Goal: Task Accomplishment & Management: Manage account settings

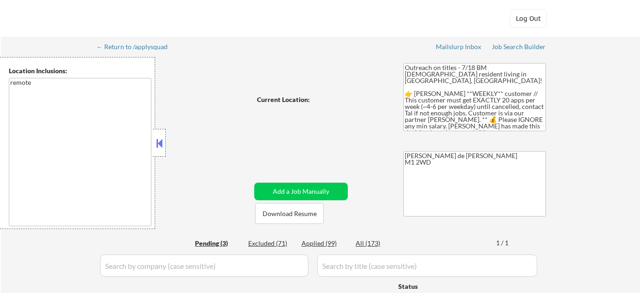
select select ""pending""
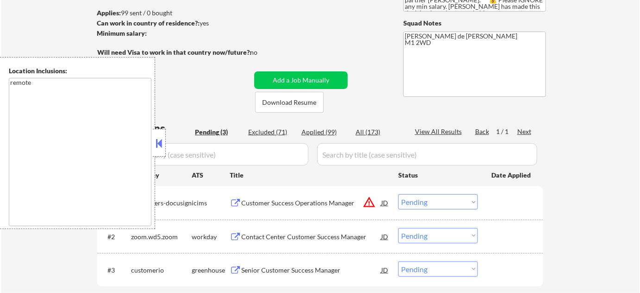
scroll to position [126, 0]
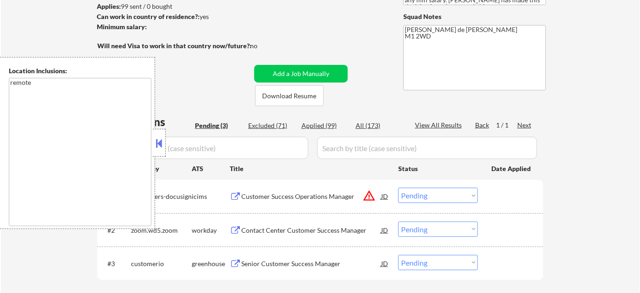
click at [164, 141] on button at bounding box center [159, 143] width 10 height 14
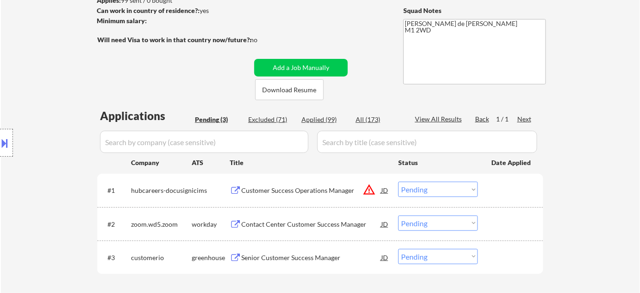
scroll to position [210, 0]
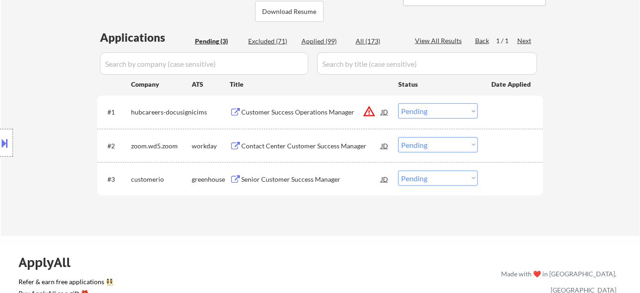
click at [291, 180] on div "Senior Customer Success Manager" at bounding box center [311, 179] width 140 height 9
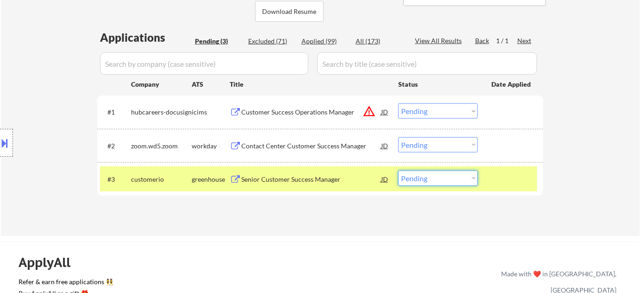
click at [451, 181] on select "Choose an option... Pending Applied Excluded (Questions) Excluded (Expired) Exc…" at bounding box center [439, 178] width 80 height 15
select select ""excluded""
click at [399, 171] on select "Choose an option... Pending Applied Excluded (Questions) Excluded (Expired) Exc…" at bounding box center [439, 178] width 80 height 15
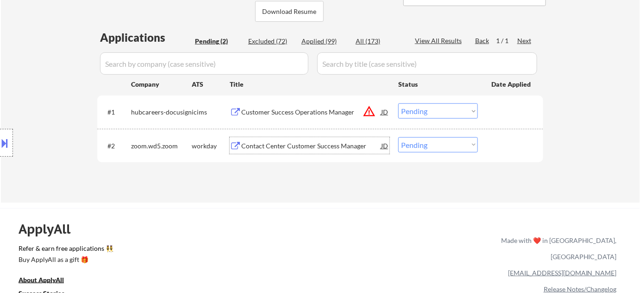
click at [319, 146] on div "Contact Center Customer Success Manager" at bounding box center [311, 145] width 140 height 9
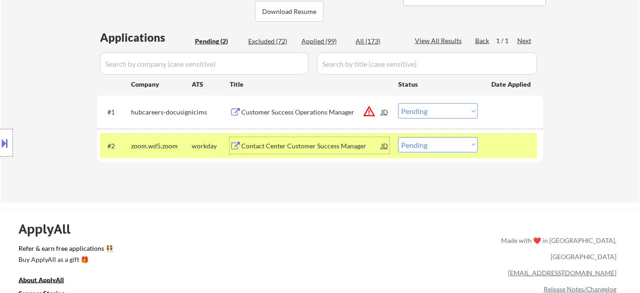
click at [315, 39] on div "Applied (99)" at bounding box center [325, 41] width 46 height 9
select select ""applied""
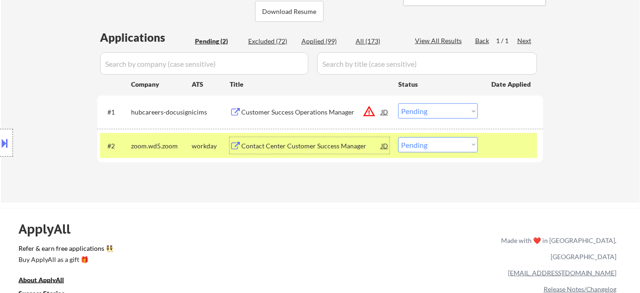
select select ""applied""
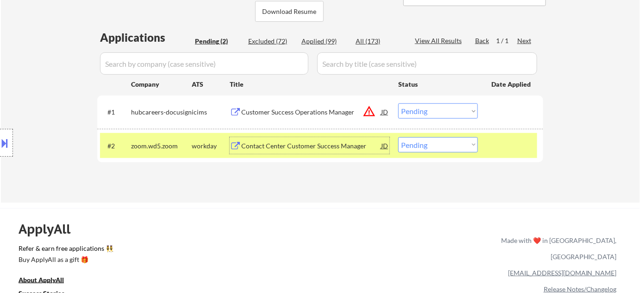
select select ""applied""
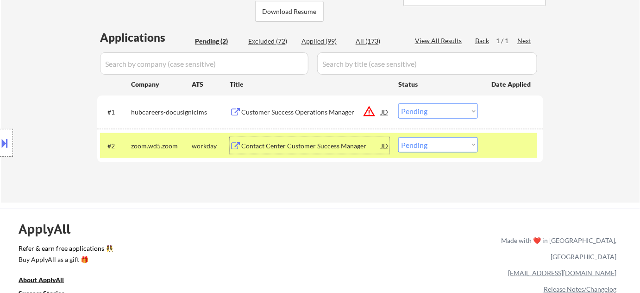
select select ""applied""
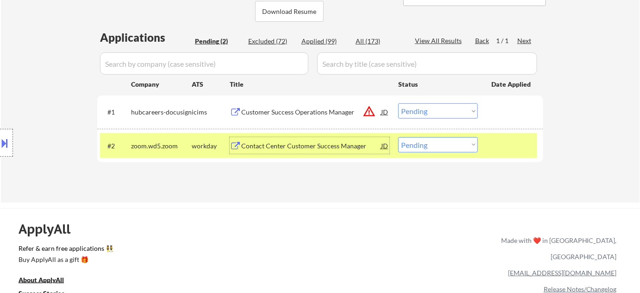
select select ""applied""
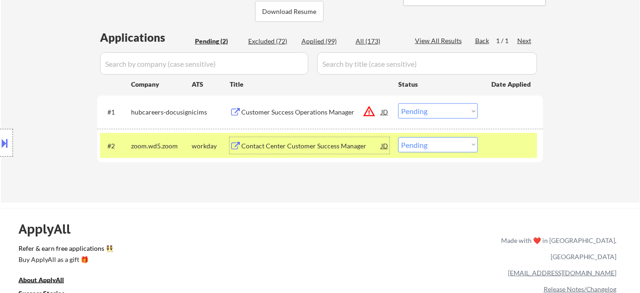
select select ""applied""
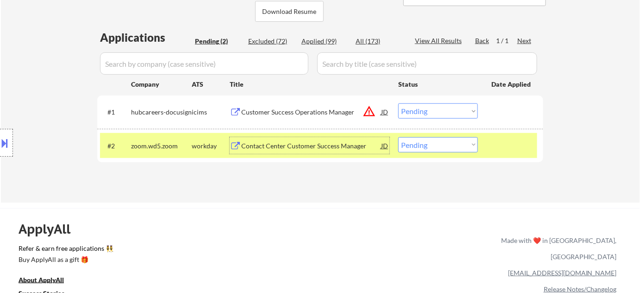
select select ""applied""
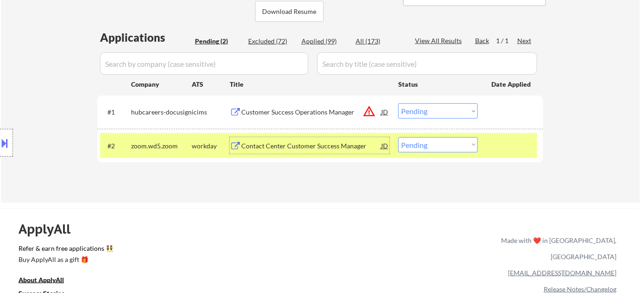
select select ""applied""
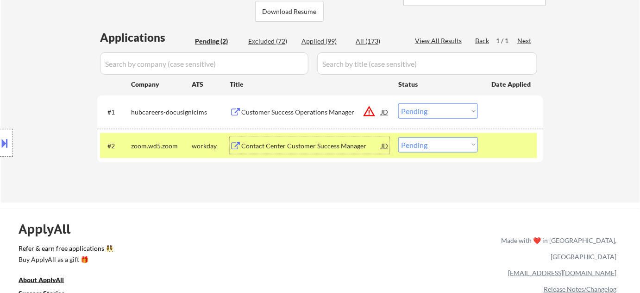
select select ""applied""
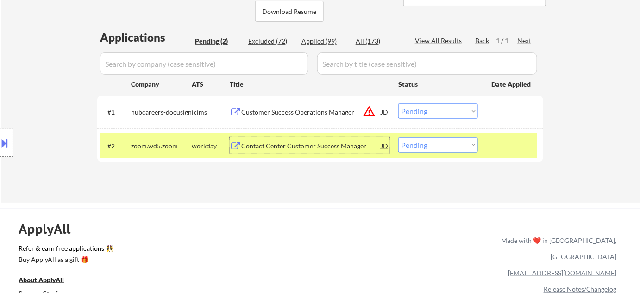
select select ""applied""
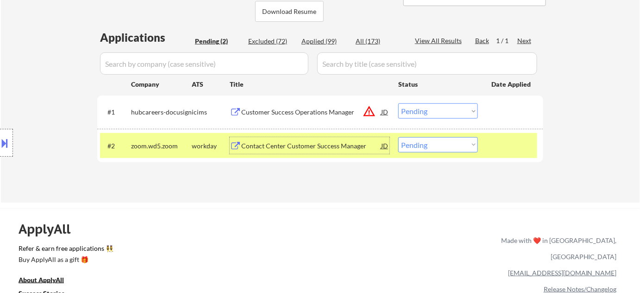
select select ""applied""
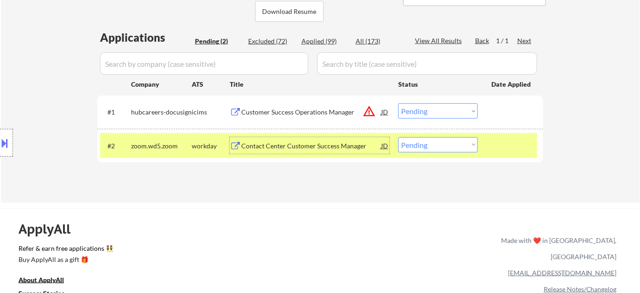
select select ""applied""
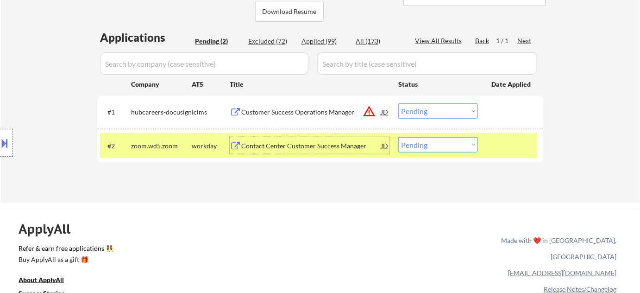
select select ""applied""
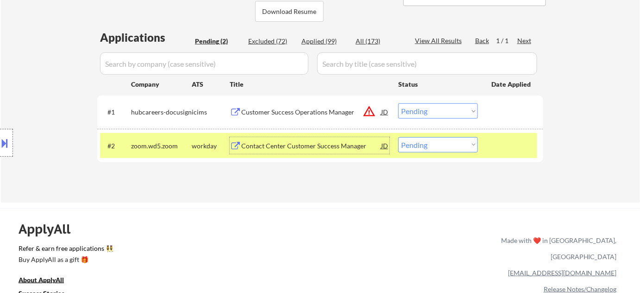
select select ""applied""
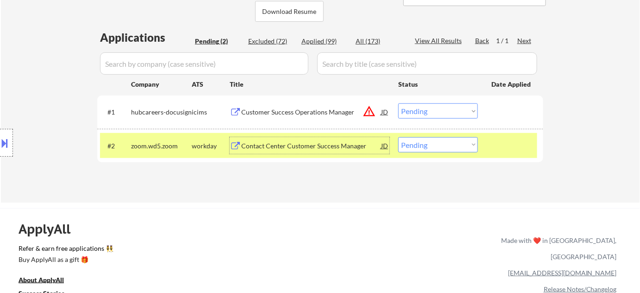
select select ""applied""
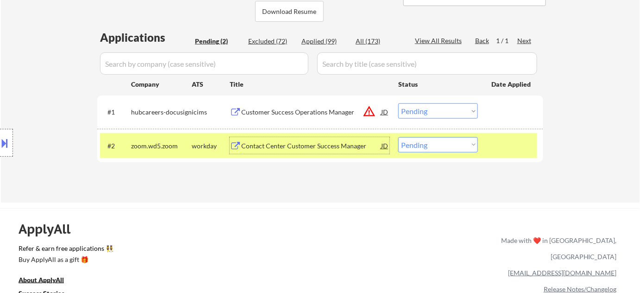
select select ""applied""
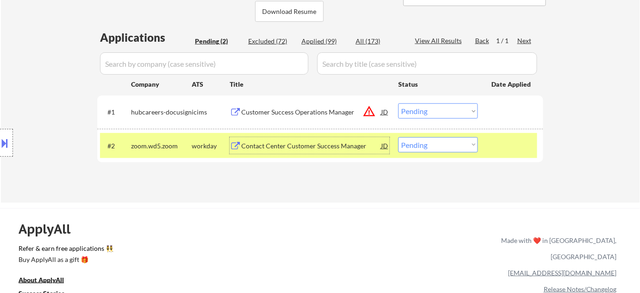
select select ""applied""
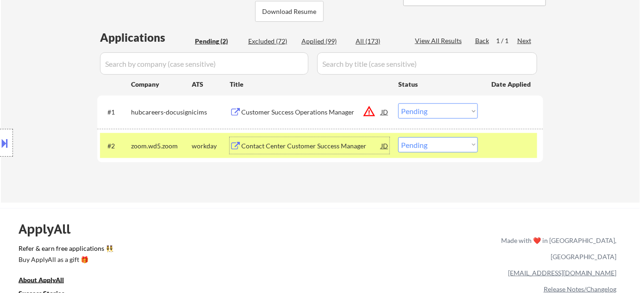
select select ""applied""
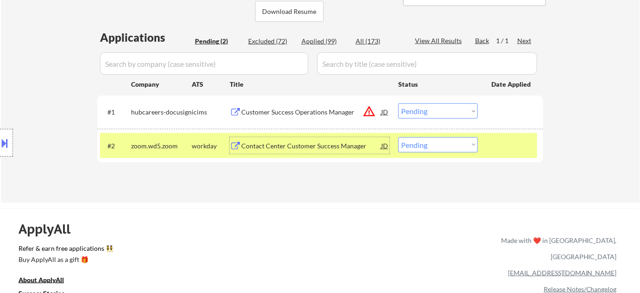
select select ""applied""
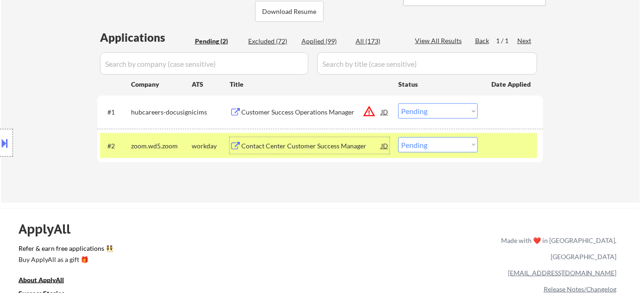
select select ""applied""
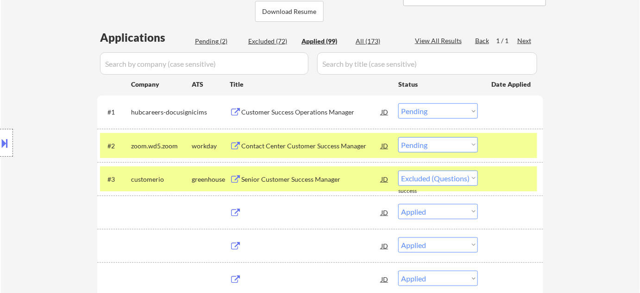
select select ""applied""
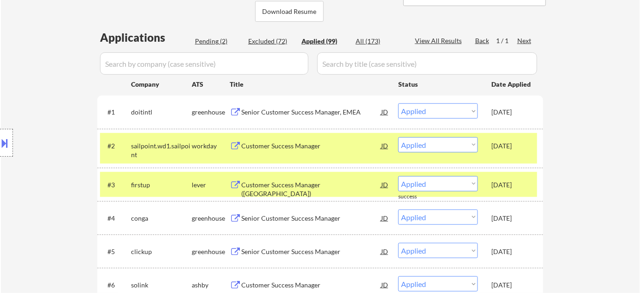
click at [280, 63] on input "input" at bounding box center [204, 63] width 209 height 22
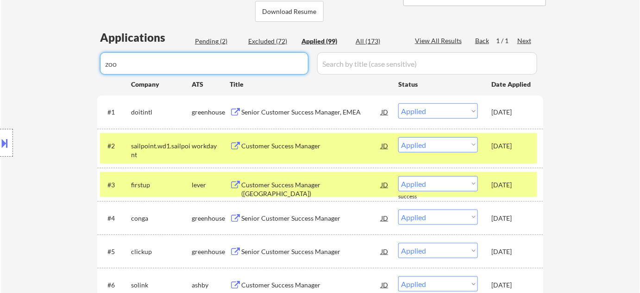
type input "zoom"
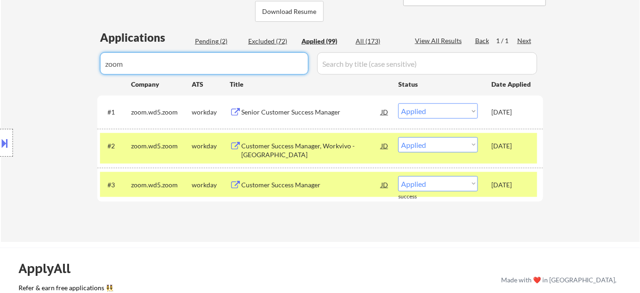
drag, startPoint x: 154, startPoint y: 66, endPoint x: 104, endPoint y: 69, distance: 50.6
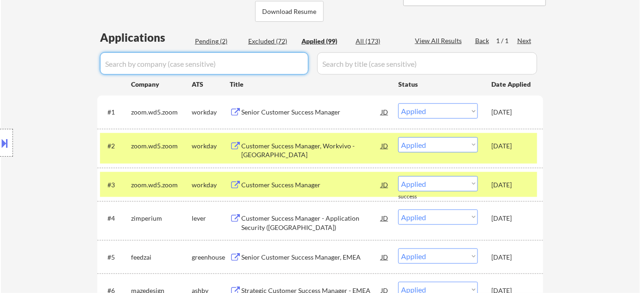
click at [212, 40] on div "Pending (2)" at bounding box center [218, 41] width 46 height 9
select select ""pending""
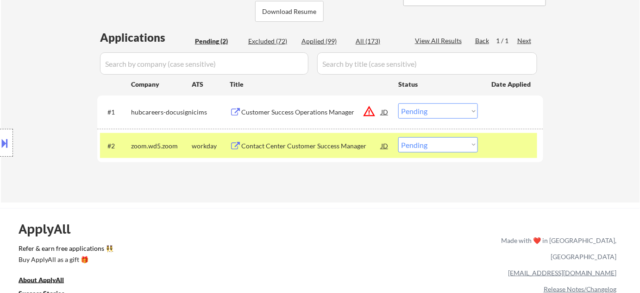
click at [368, 112] on button "warning_amber" at bounding box center [369, 111] width 13 height 13
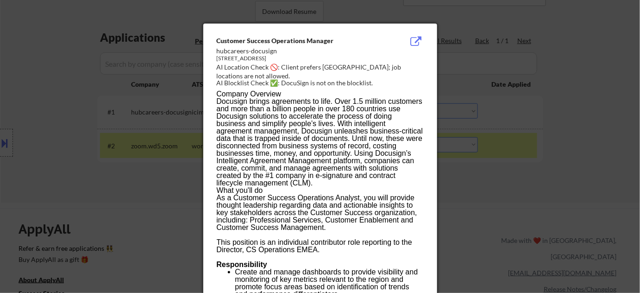
click at [471, 165] on div at bounding box center [320, 146] width 640 height 293
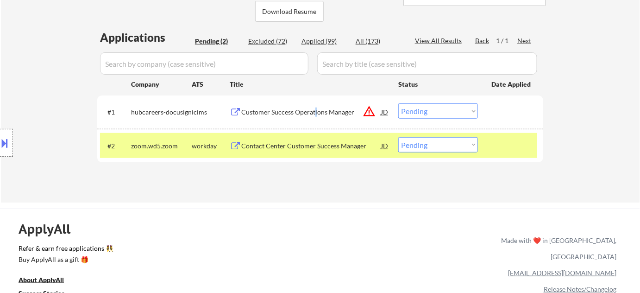
click at [315, 108] on div "Customer Success Operations Manager" at bounding box center [311, 112] width 140 height 9
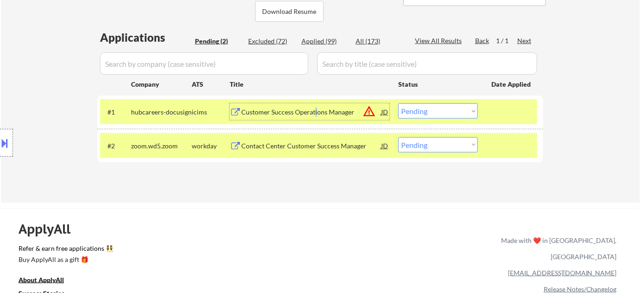
click at [427, 108] on select "Choose an option... Pending Applied Excluded (Questions) Excluded (Expired) Exc…" at bounding box center [439, 110] width 80 height 15
click at [399, 103] on select "Choose an option... Pending Applied Excluded (Questions) Excluded (Expired) Exc…" at bounding box center [439, 110] width 80 height 15
select select ""pending""
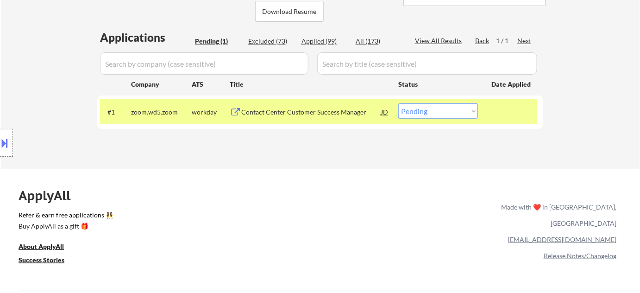
click at [445, 109] on select "Choose an option... Pending Applied Excluded (Questions) Excluded (Expired) Exc…" at bounding box center [439, 110] width 80 height 15
click at [333, 210] on div "ApplyAll Refer & earn free applications 👯‍♀️ Buy ApplyAll as a gift 🎁 About App…" at bounding box center [320, 254] width 640 height 147
click at [313, 114] on div "Contact Center Customer Success Manager" at bounding box center [311, 112] width 140 height 9
